Goal: Find contact information: Find contact information

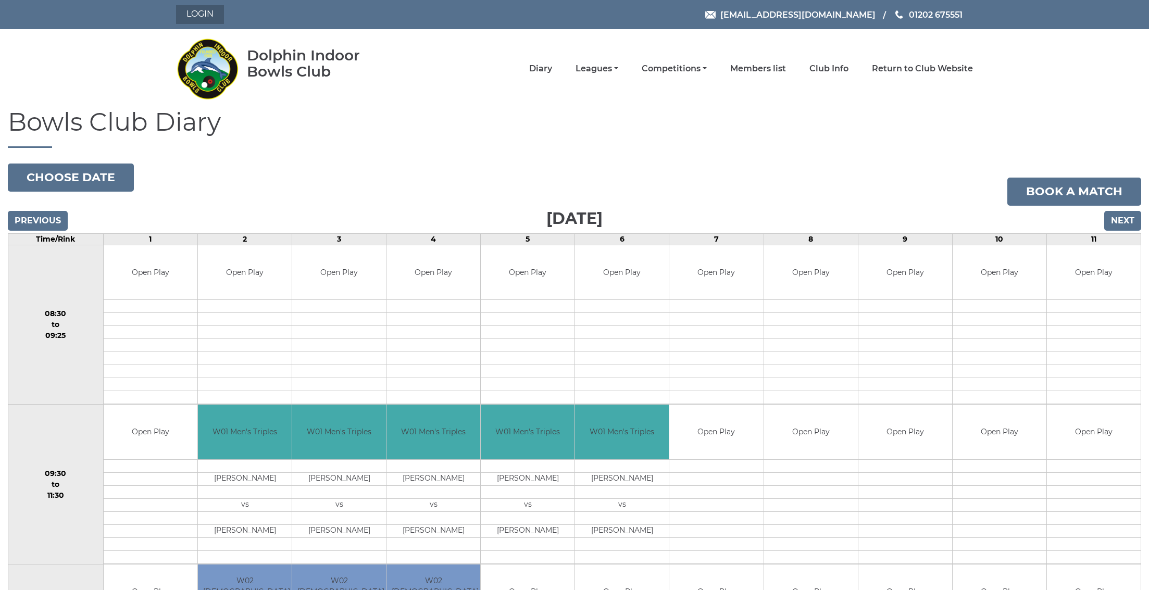
click at [213, 13] on link "Login" at bounding box center [200, 14] width 48 height 19
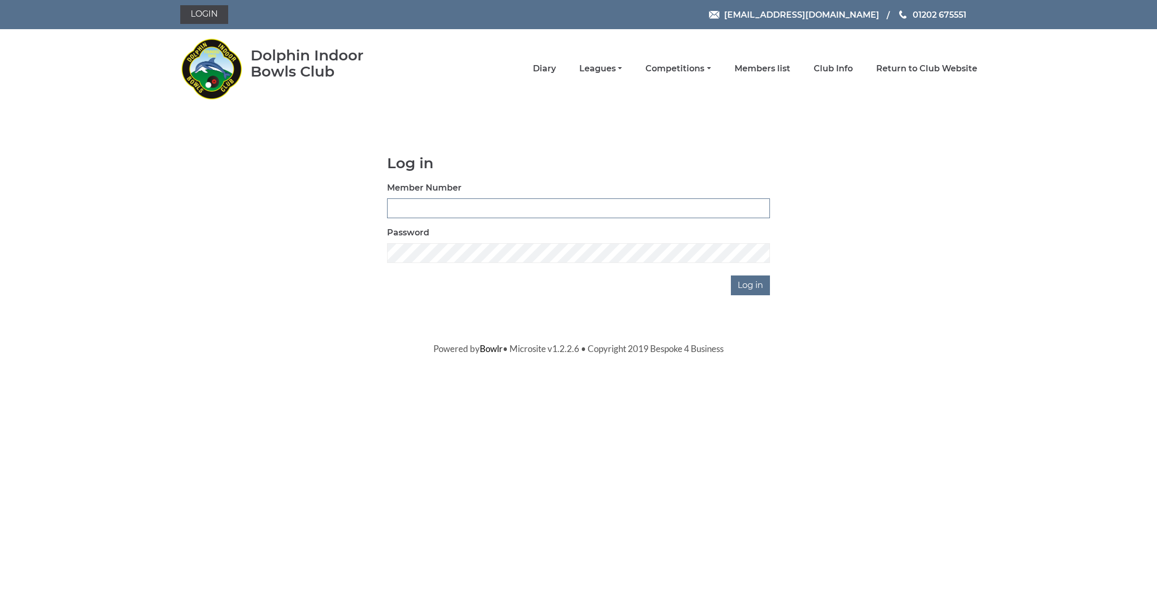
type input "3655"
click at [752, 285] on input "Log in" at bounding box center [750, 286] width 39 height 20
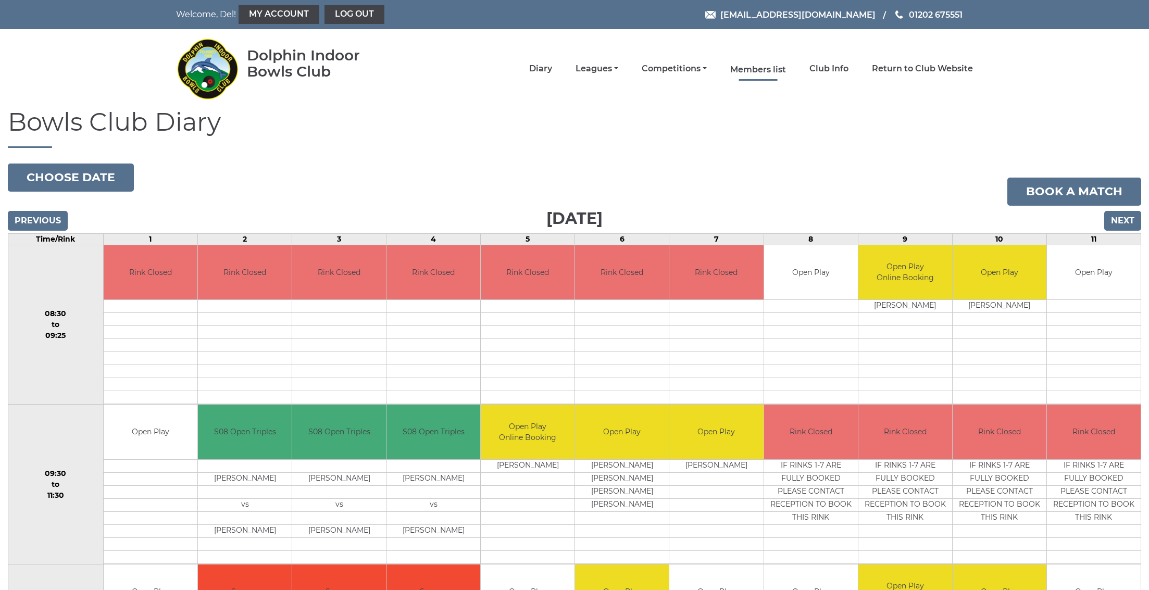
click at [760, 69] on link "Members list" at bounding box center [758, 69] width 56 height 11
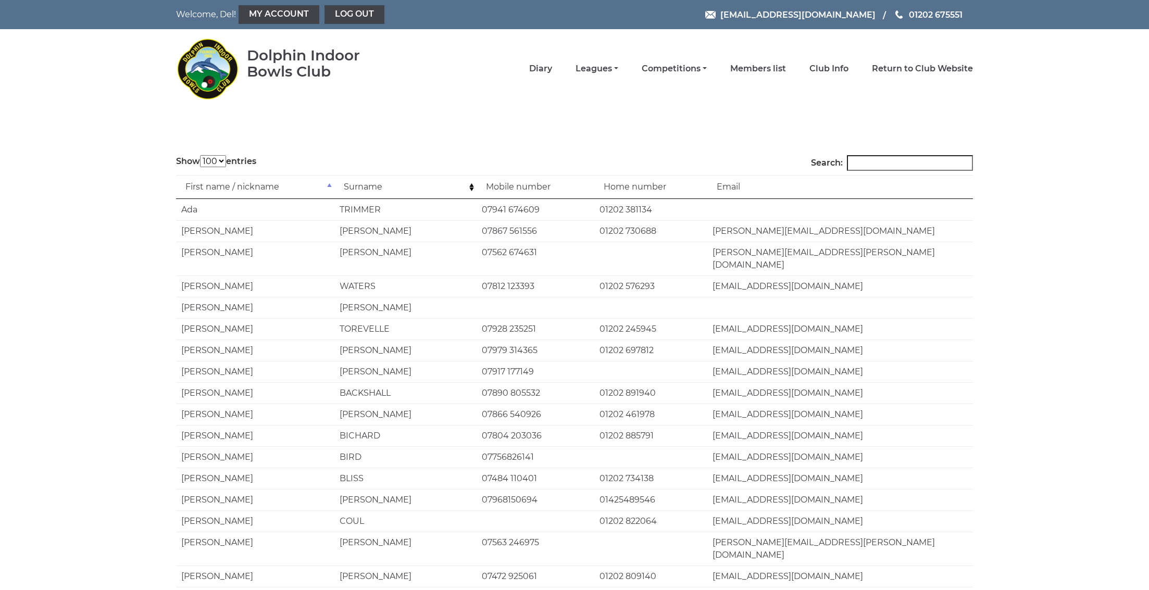
select select "100"
click at [874, 164] on input "Search:" at bounding box center [910, 163] width 126 height 16
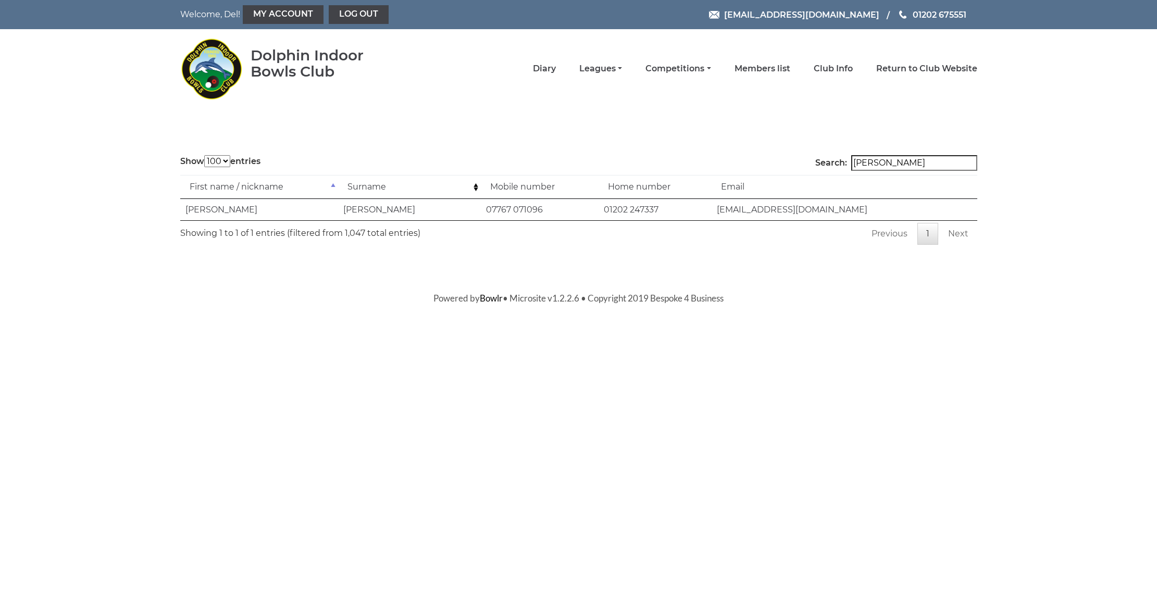
type input "[PERSON_NAME]"
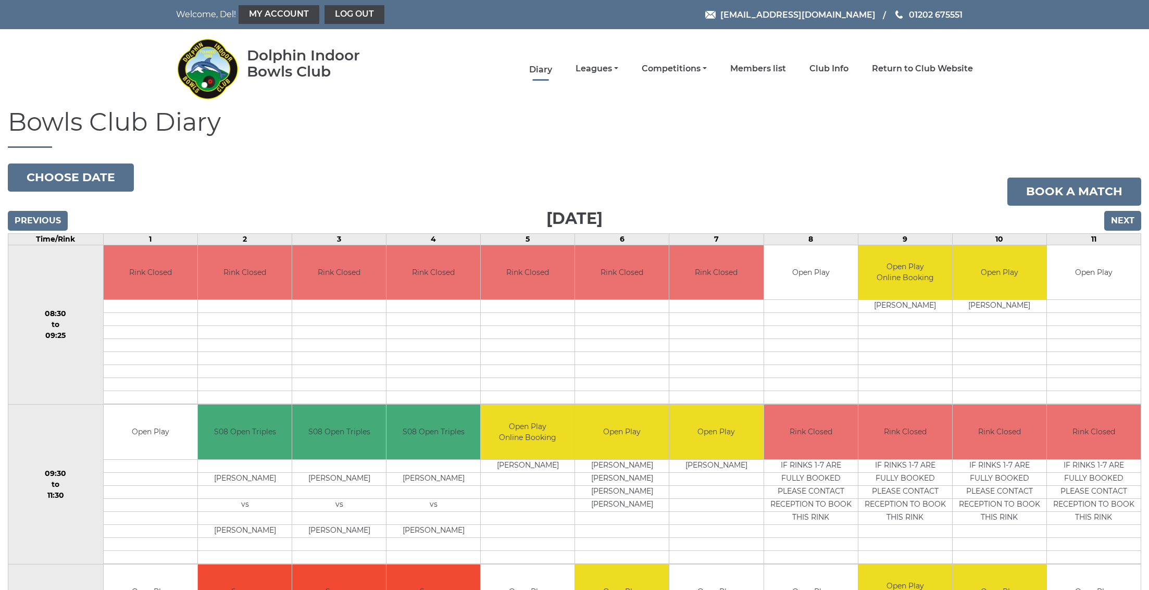
click at [552, 72] on link "Diary" at bounding box center [540, 69] width 23 height 11
click at [618, 73] on link "Leagues" at bounding box center [597, 69] width 43 height 11
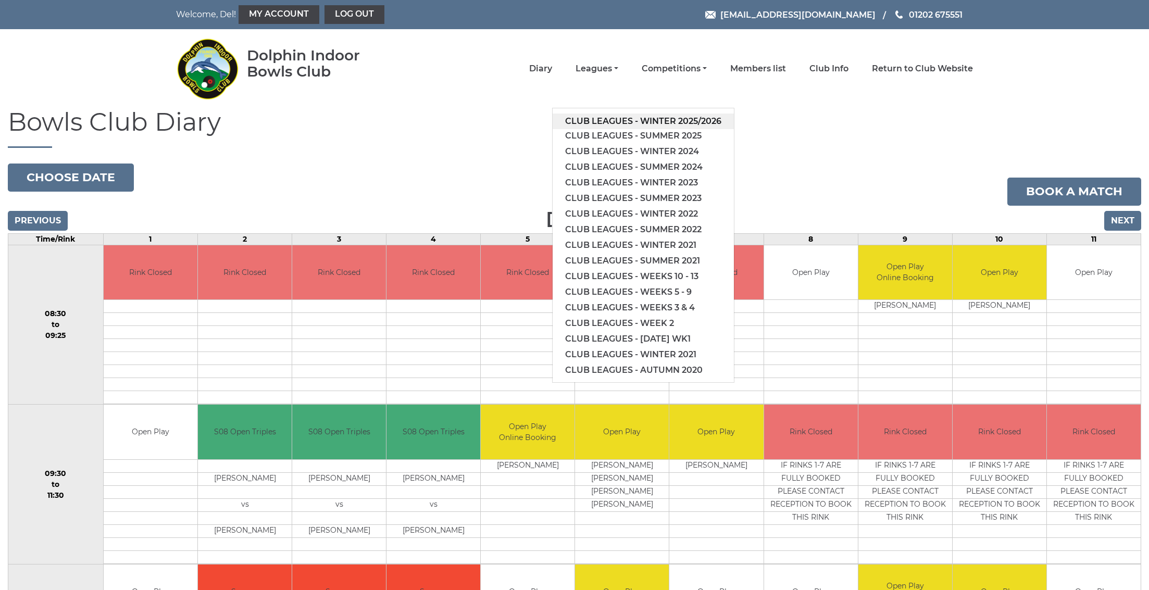
click at [652, 124] on link "Club leagues - Winter 2025/2026" at bounding box center [643, 122] width 181 height 16
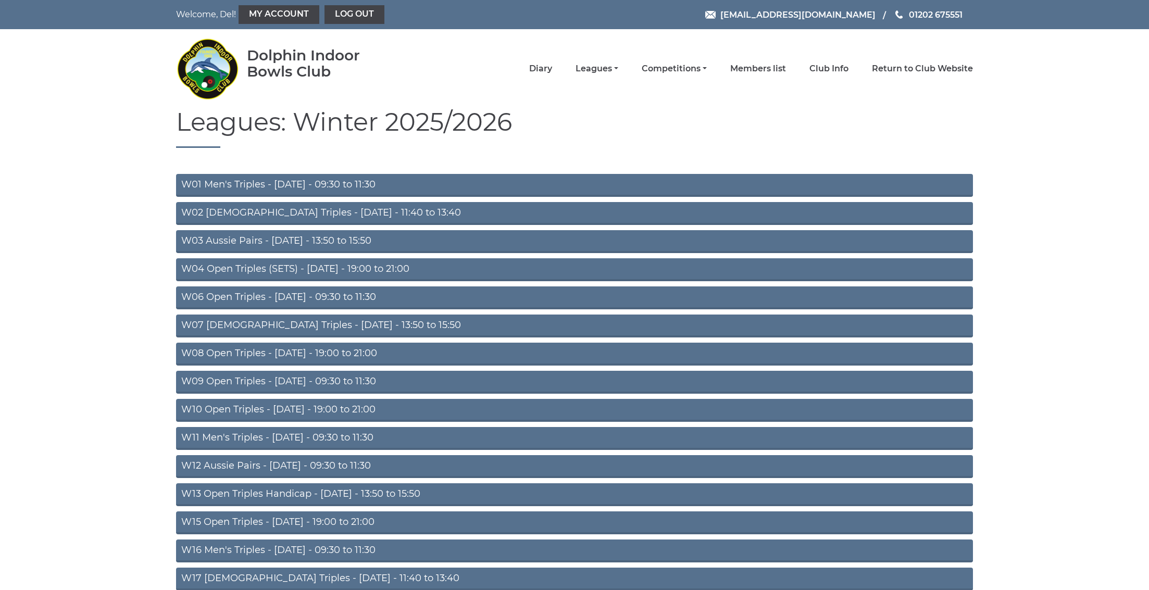
click at [305, 269] on link "W04 Open Triples (SETS) - [DATE] - 19:00 to 21:00" at bounding box center [574, 269] width 797 height 23
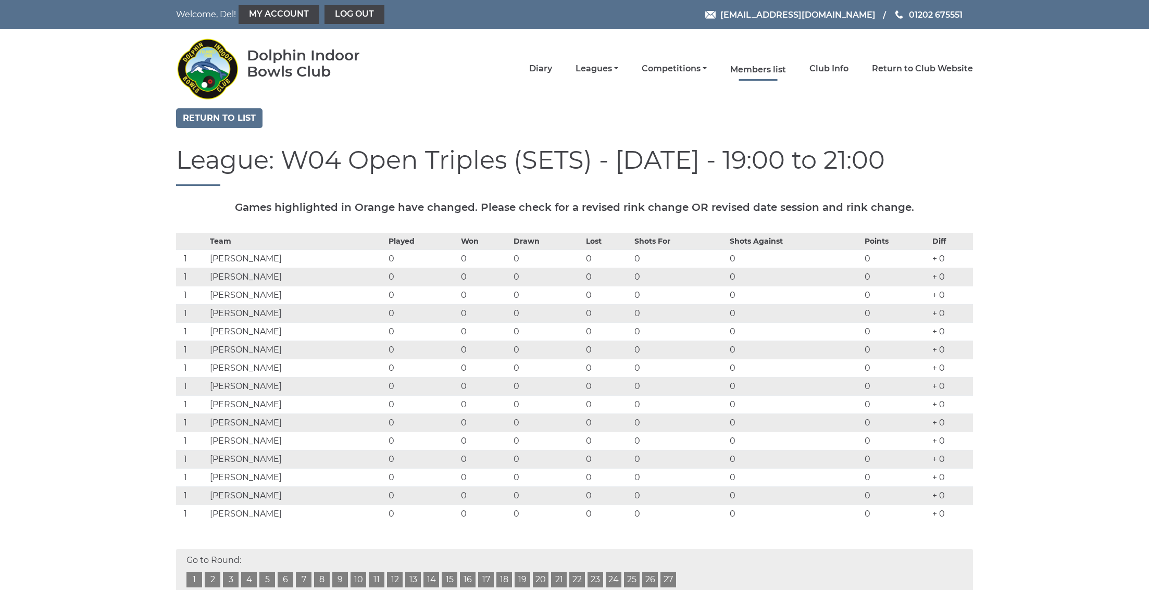
click at [772, 69] on link "Members list" at bounding box center [758, 69] width 56 height 11
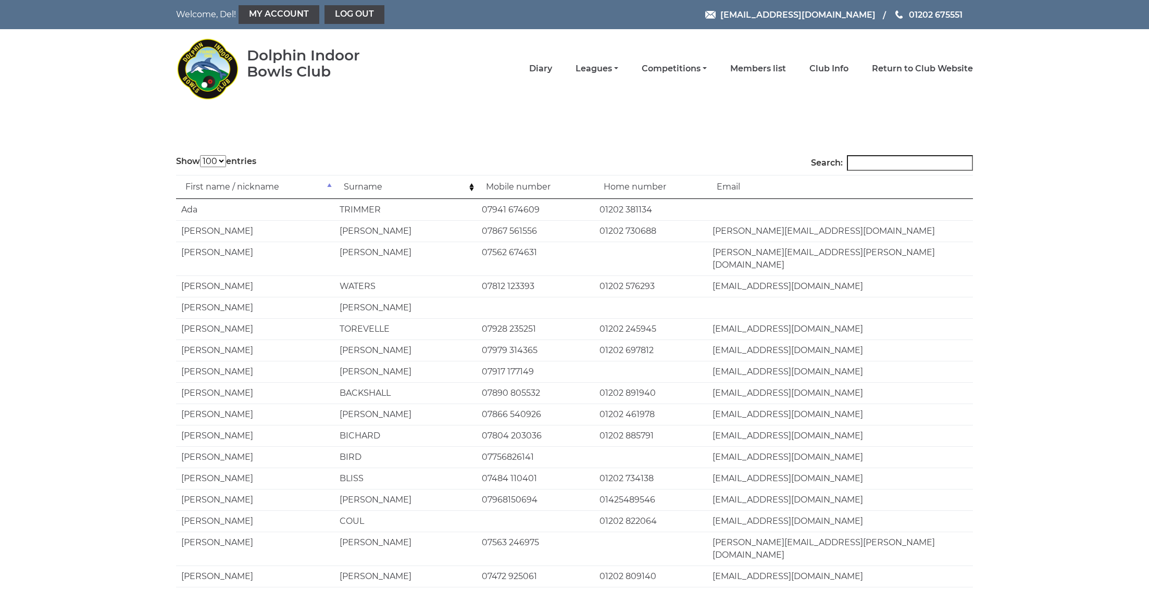
select select "100"
click at [876, 160] on input "Search:" at bounding box center [910, 163] width 126 height 16
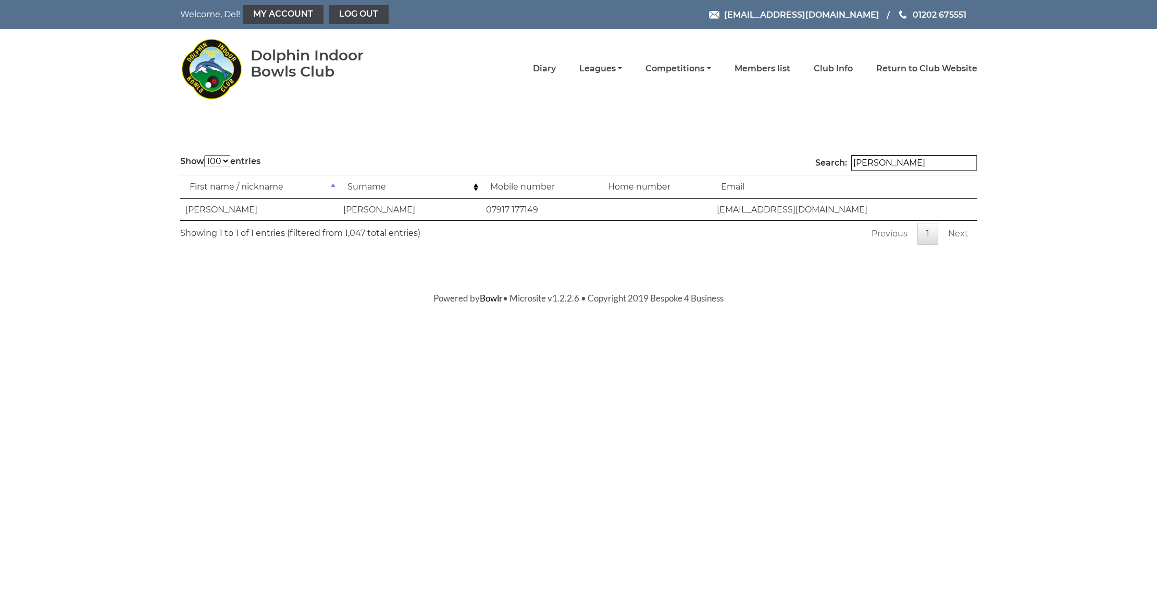
type input "[PERSON_NAME]"
click at [833, 210] on td "[EMAIL_ADDRESS][DOMAIN_NAME]" at bounding box center [844, 209] width 266 height 21
click at [831, 209] on td "[EMAIL_ADDRESS][DOMAIN_NAME]" at bounding box center [844, 209] width 266 height 21
drag, startPoint x: 831, startPoint y: 209, endPoint x: 791, endPoint y: 213, distance: 40.3
click at [830, 210] on td "[EMAIL_ADDRESS][DOMAIN_NAME]" at bounding box center [844, 209] width 266 height 21
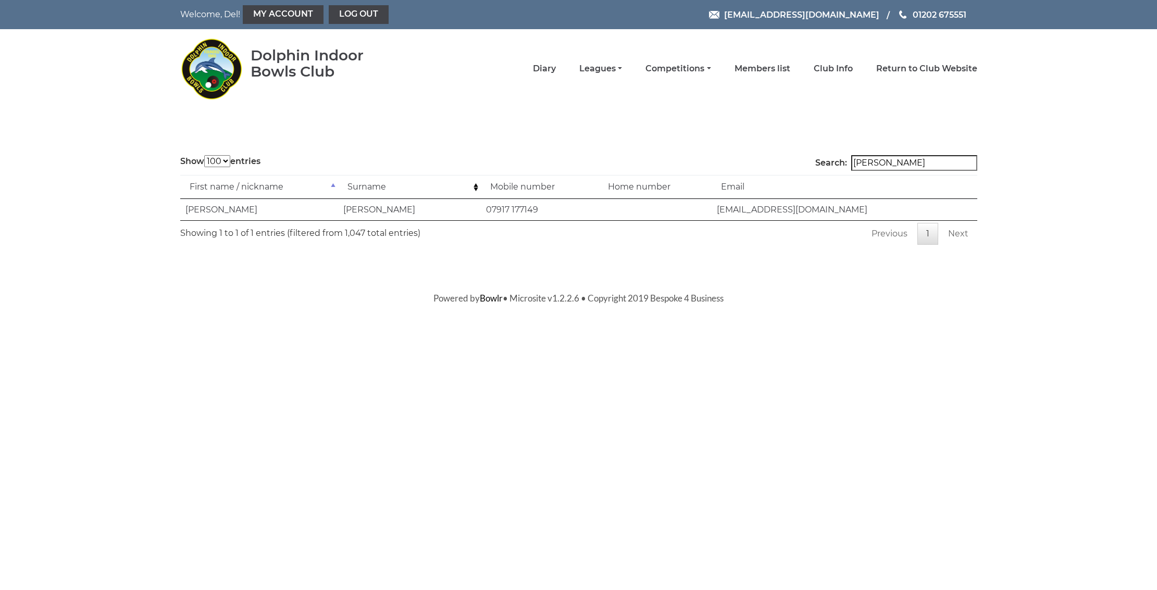
click at [784, 213] on td "[EMAIL_ADDRESS][DOMAIN_NAME]" at bounding box center [844, 209] width 266 height 21
click at [788, 207] on td "[EMAIL_ADDRESS][DOMAIN_NAME]" at bounding box center [844, 209] width 266 height 21
drag, startPoint x: 811, startPoint y: 210, endPoint x: 717, endPoint y: 211, distance: 94.8
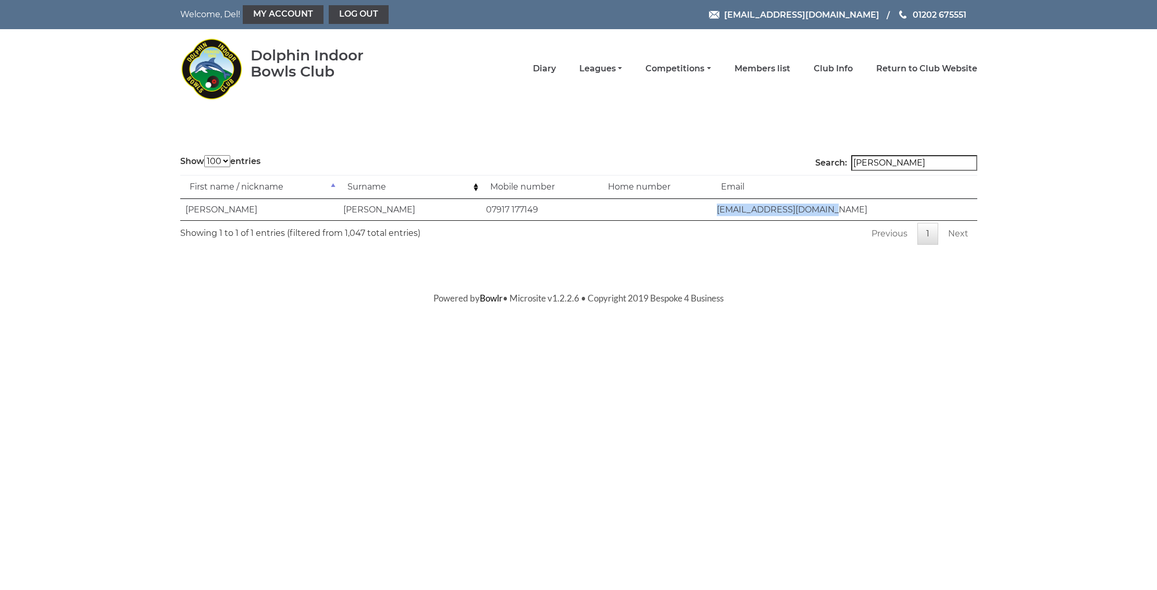
click at [717, 211] on td "[EMAIL_ADDRESS][DOMAIN_NAME]" at bounding box center [844, 209] width 266 height 21
copy td "alanadair13@yahoo.co.uk"
click at [615, 69] on link "Leagues" at bounding box center [600, 69] width 43 height 11
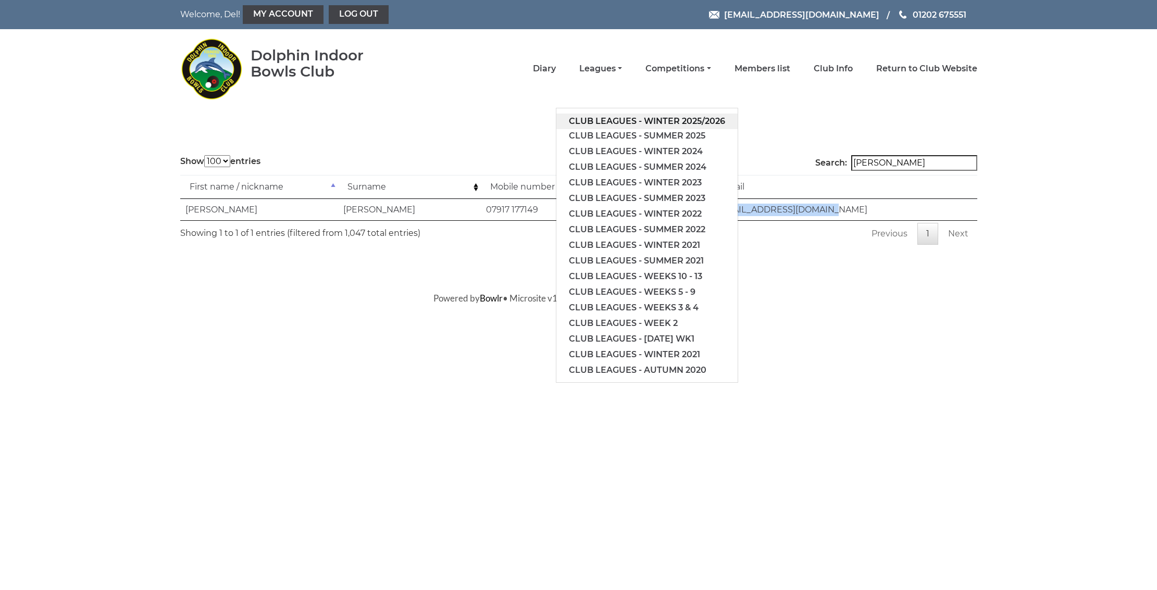
click at [643, 120] on link "Club leagues - Winter 2025/2026" at bounding box center [646, 122] width 181 height 16
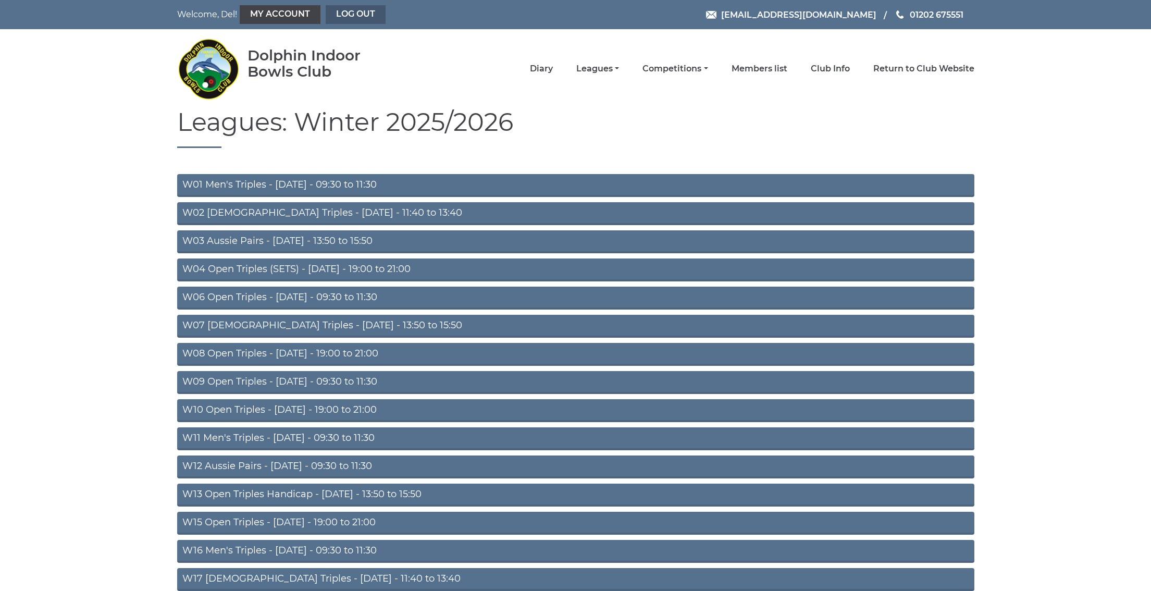
click at [338, 18] on link "Log out" at bounding box center [356, 14] width 60 height 19
